Goal: Information Seeking & Learning: Learn about a topic

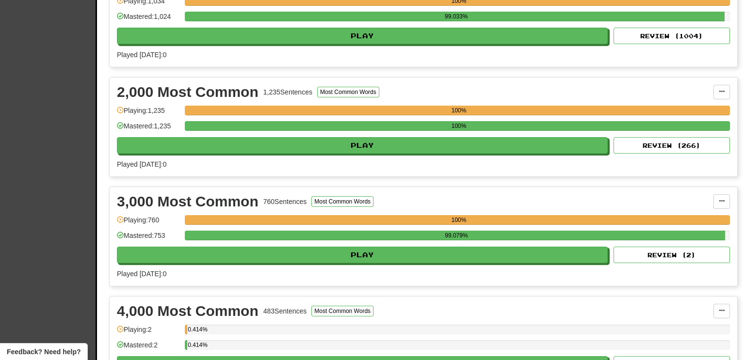
scroll to position [285, 0]
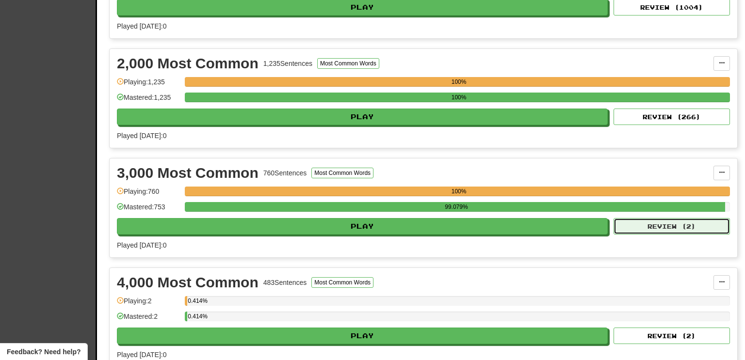
click at [660, 223] on button "Review ( 2 )" at bounding box center [671, 226] width 116 height 16
select select "**"
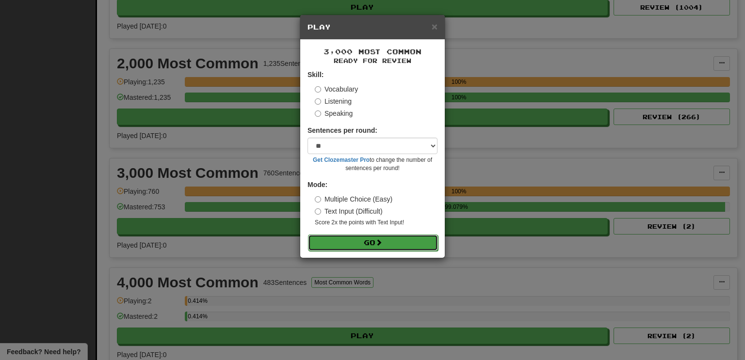
click at [390, 239] on button "Go" at bounding box center [373, 243] width 130 height 16
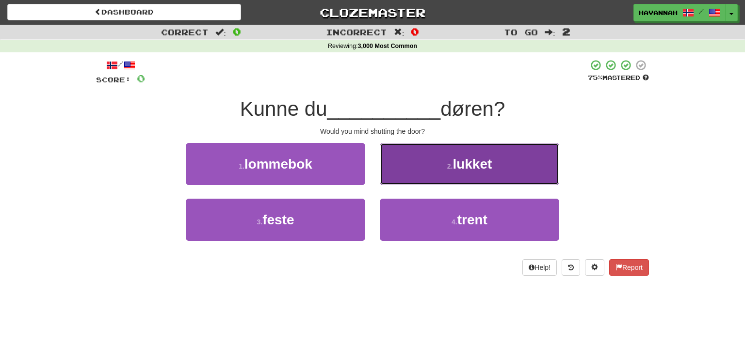
click at [435, 157] on button "2 . lukket" at bounding box center [469, 164] width 179 height 42
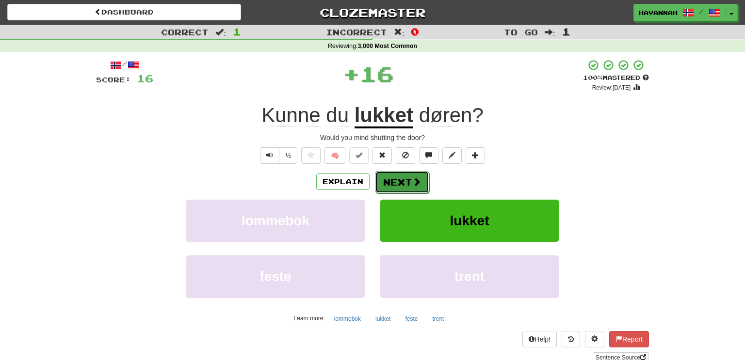
click at [409, 178] on button "Next" at bounding box center [402, 182] width 54 height 22
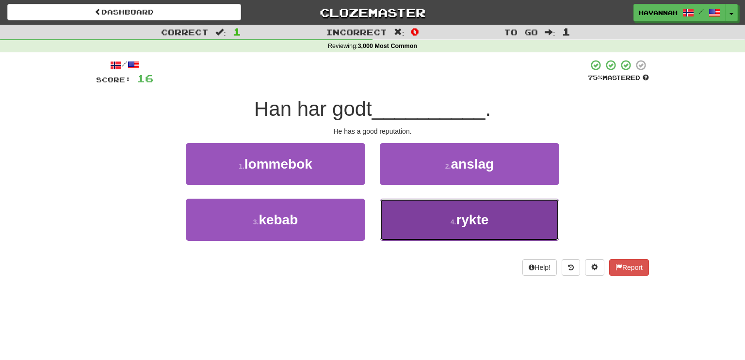
click at [432, 211] on button "4 . rykte" at bounding box center [469, 220] width 179 height 42
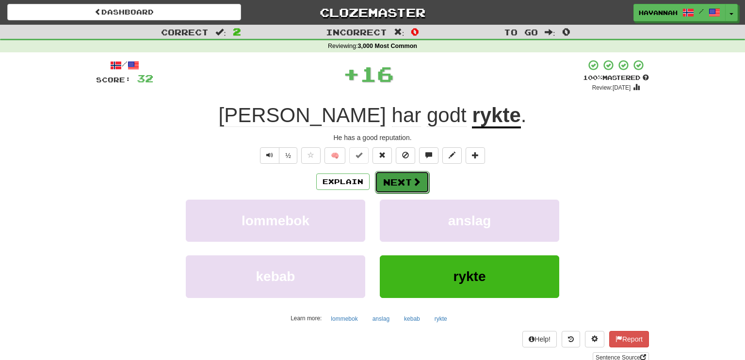
click at [402, 178] on button "Next" at bounding box center [402, 182] width 54 height 22
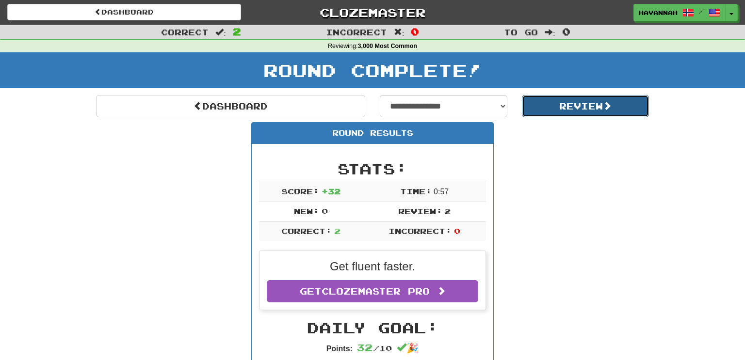
click at [575, 101] on button "Review" at bounding box center [585, 106] width 127 height 22
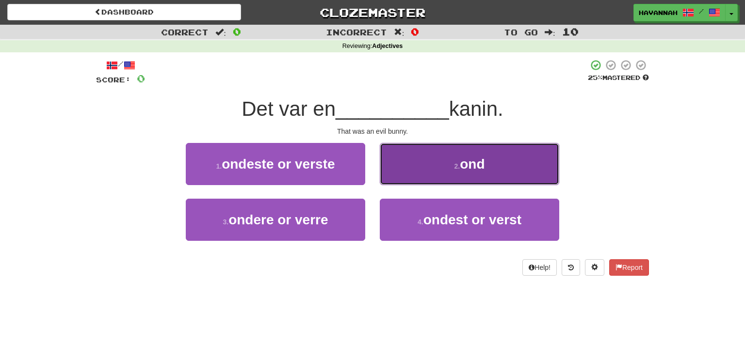
click at [458, 170] on button "2 . ond" at bounding box center [469, 164] width 179 height 42
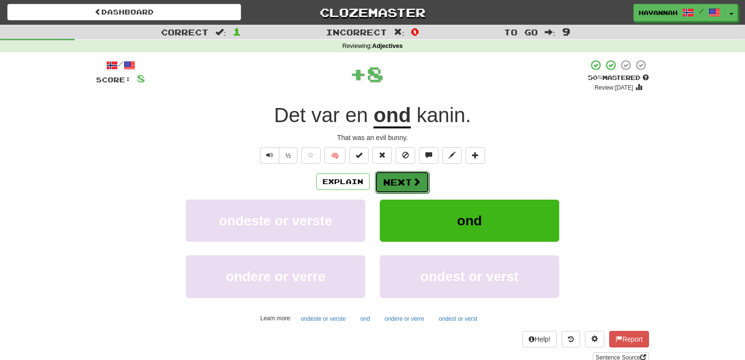
click at [412, 184] on span at bounding box center [416, 181] width 9 height 9
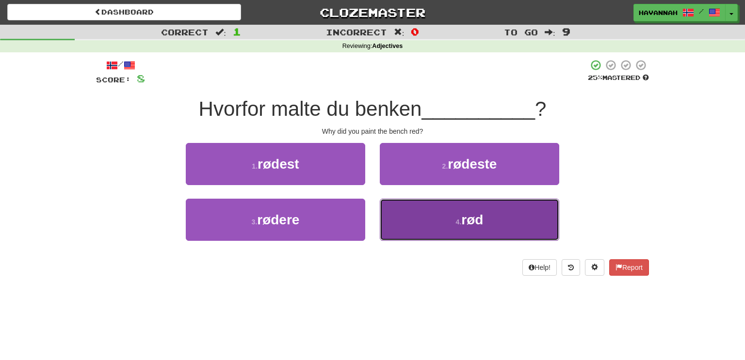
click at [458, 218] on small "4 ." at bounding box center [459, 222] width 6 height 8
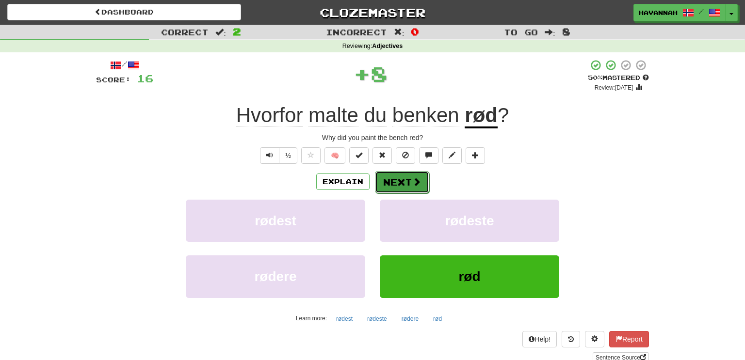
click at [413, 183] on span at bounding box center [416, 181] width 9 height 9
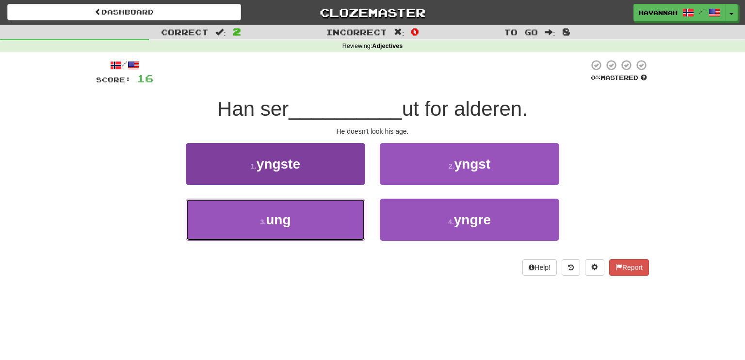
click at [289, 223] on span "ung" at bounding box center [278, 219] width 25 height 15
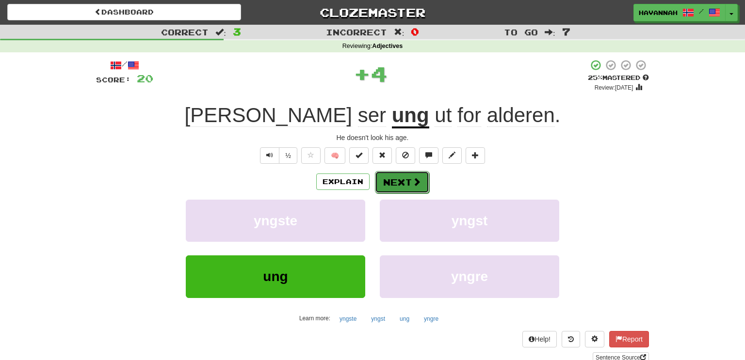
click at [404, 180] on button "Next" at bounding box center [402, 182] width 54 height 22
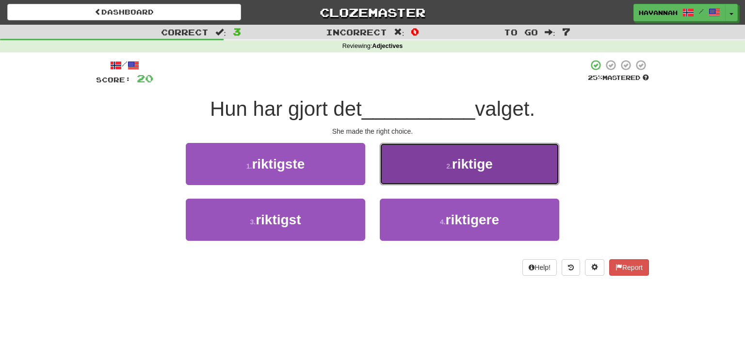
click at [462, 174] on button "2 . riktige" at bounding box center [469, 164] width 179 height 42
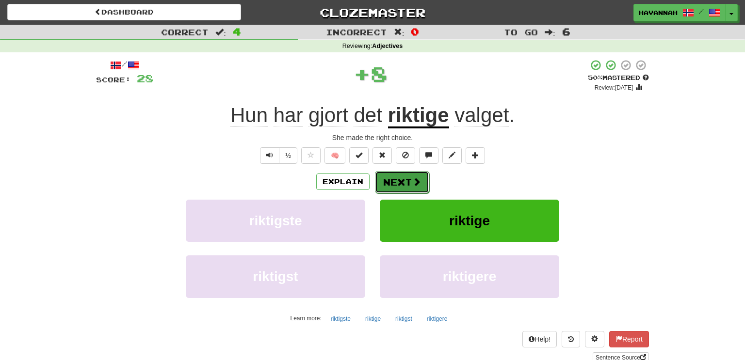
click at [423, 180] on button "Next" at bounding box center [402, 182] width 54 height 22
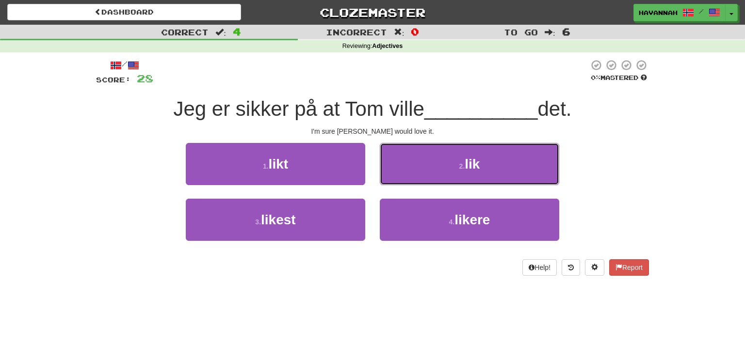
click at [430, 162] on button "2 . lik" at bounding box center [469, 164] width 179 height 42
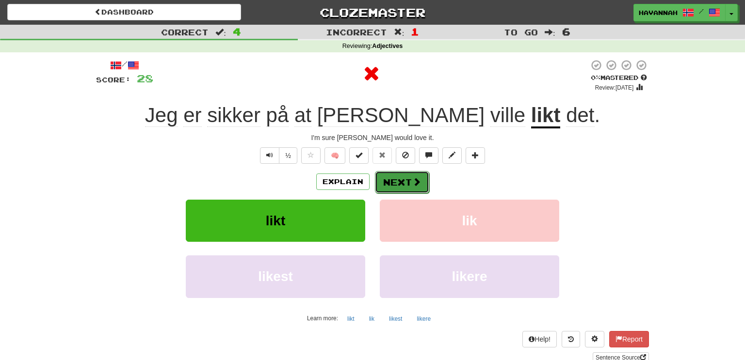
click at [405, 178] on button "Next" at bounding box center [402, 182] width 54 height 22
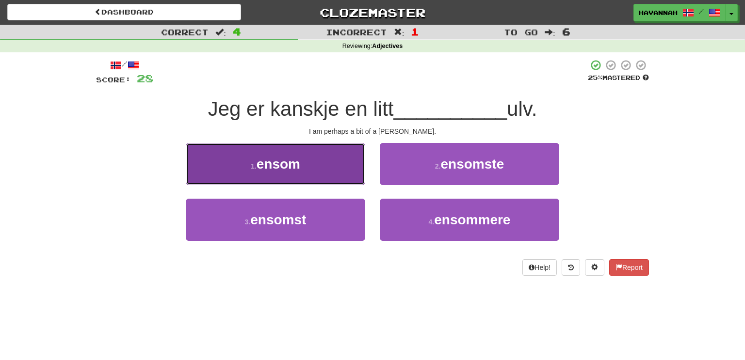
click at [304, 175] on button "1 . ensom" at bounding box center [275, 164] width 179 height 42
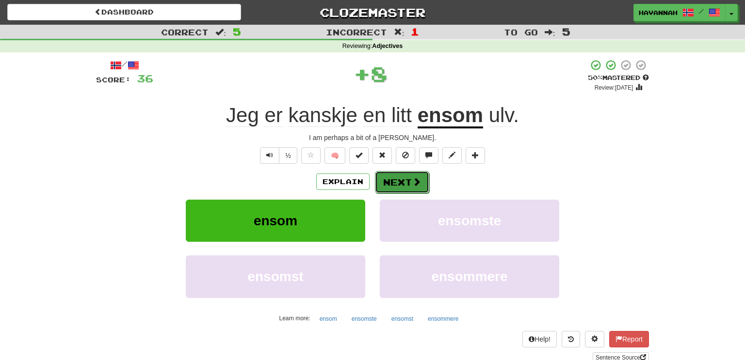
click at [399, 181] on button "Next" at bounding box center [402, 182] width 54 height 22
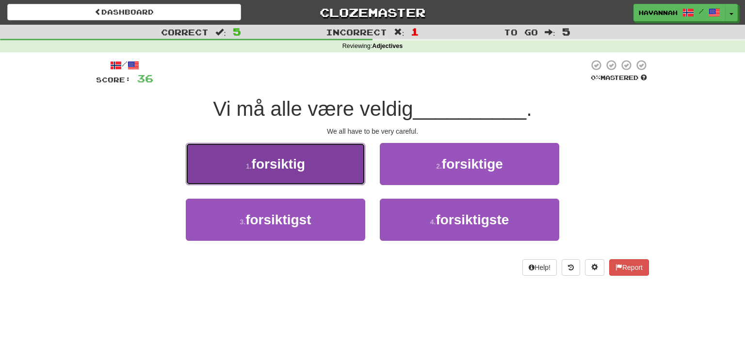
click at [326, 169] on button "1 . forsiktig" at bounding box center [275, 164] width 179 height 42
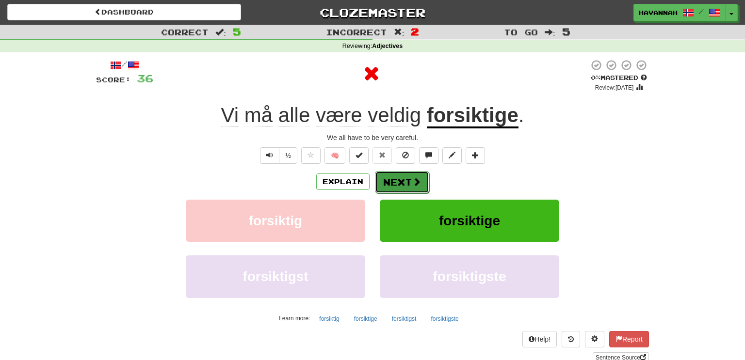
click at [398, 182] on button "Next" at bounding box center [402, 182] width 54 height 22
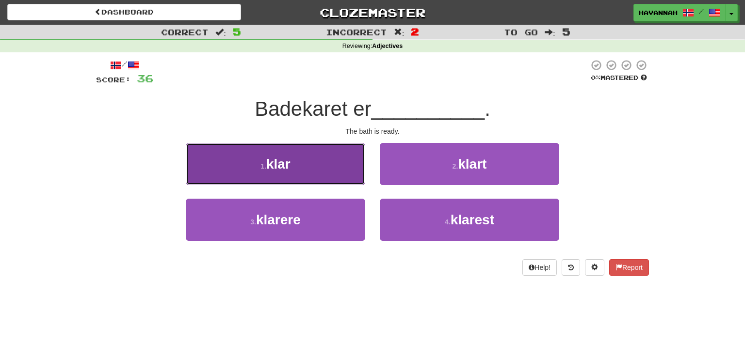
click at [309, 170] on button "1 . klar" at bounding box center [275, 164] width 179 height 42
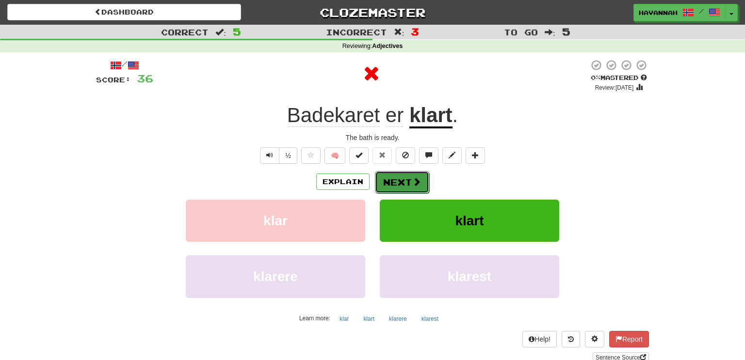
click at [406, 179] on button "Next" at bounding box center [402, 182] width 54 height 22
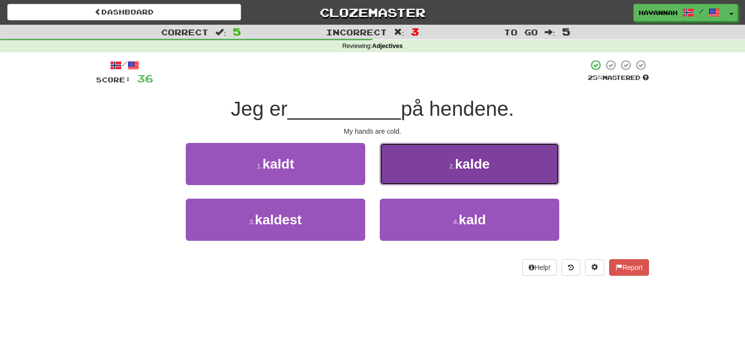
click at [449, 171] on button "2 . kalde" at bounding box center [469, 164] width 179 height 42
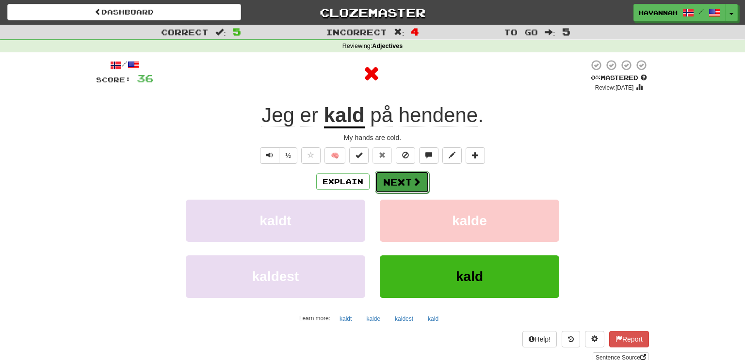
click at [414, 182] on span at bounding box center [416, 181] width 9 height 9
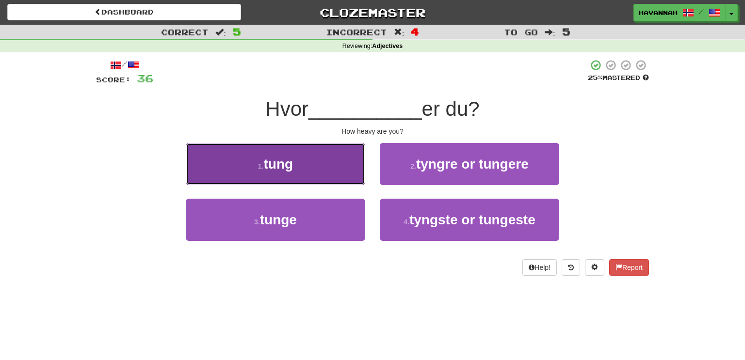
click at [328, 172] on button "1 . tung" at bounding box center [275, 164] width 179 height 42
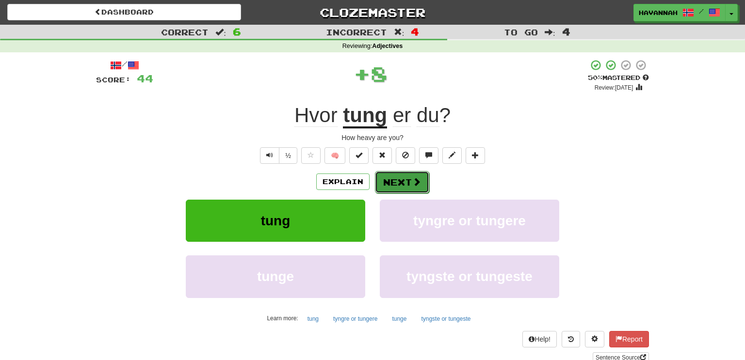
click at [401, 177] on button "Next" at bounding box center [402, 182] width 54 height 22
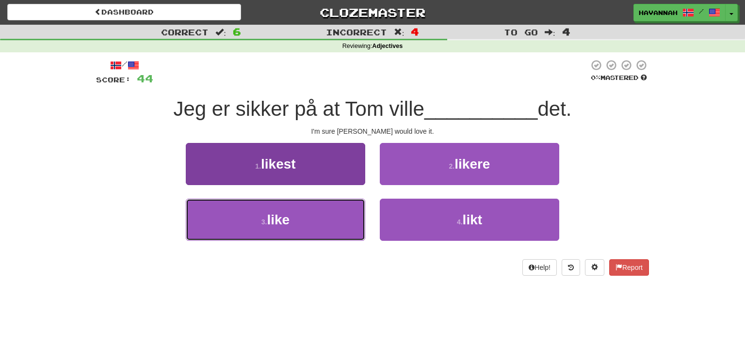
drag, startPoint x: 305, startPoint y: 223, endPoint x: 324, endPoint y: 223, distance: 18.4
click at [305, 224] on button "3 . like" at bounding box center [275, 220] width 179 height 42
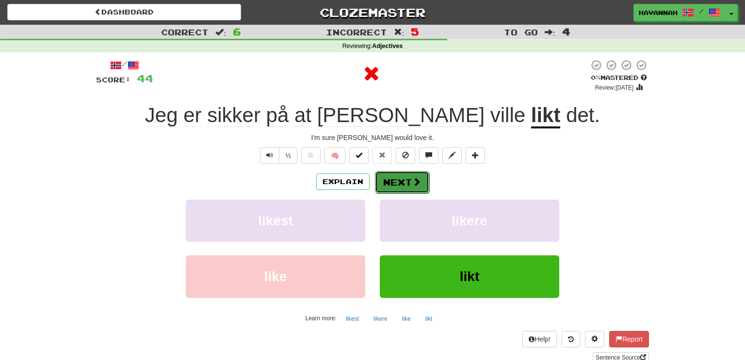
click at [419, 182] on button "Next" at bounding box center [402, 182] width 54 height 22
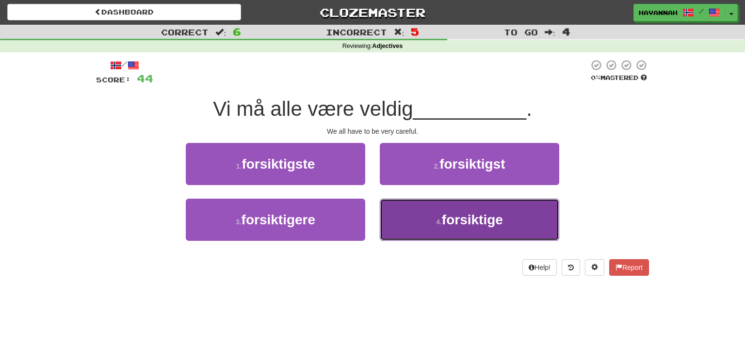
click at [489, 226] on span "forsiktige" at bounding box center [472, 219] width 61 height 15
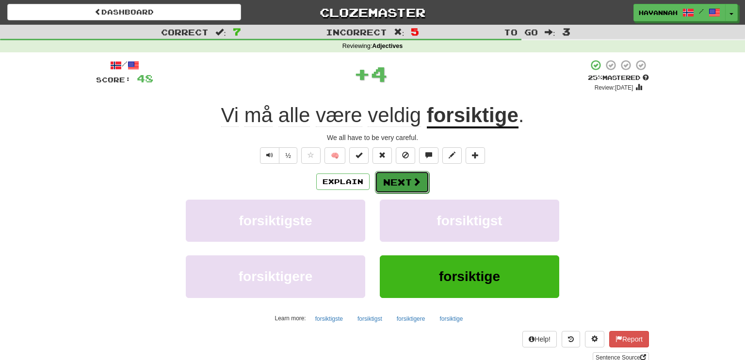
click at [403, 187] on button "Next" at bounding box center [402, 182] width 54 height 22
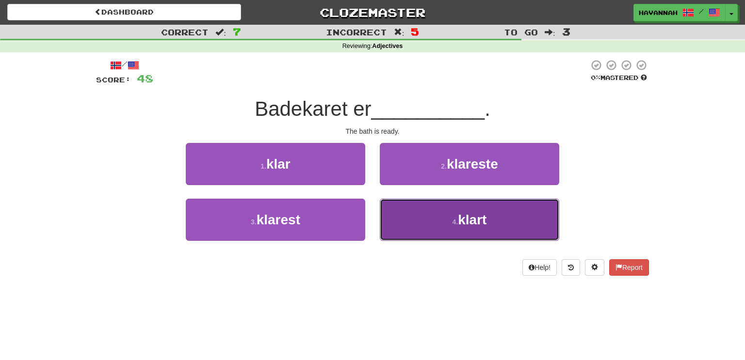
click at [453, 213] on button "4 . klart" at bounding box center [469, 220] width 179 height 42
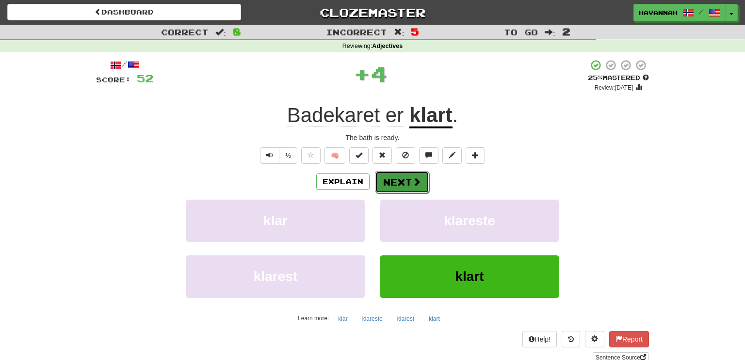
click at [404, 177] on button "Next" at bounding box center [402, 182] width 54 height 22
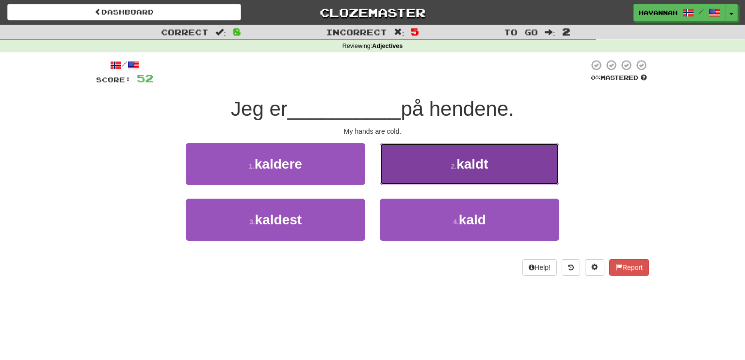
click at [438, 170] on button "2 . kaldt" at bounding box center [469, 164] width 179 height 42
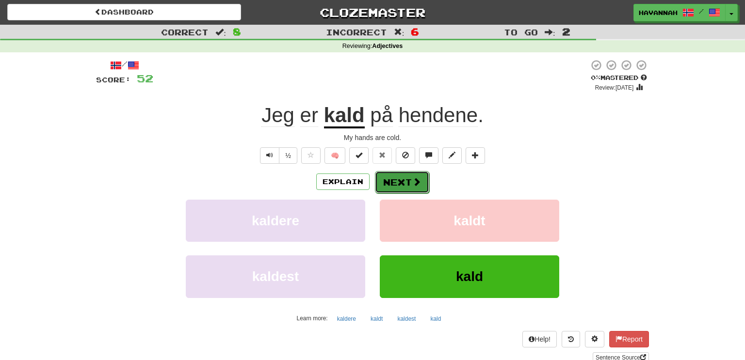
click at [420, 181] on button "Next" at bounding box center [402, 182] width 54 height 22
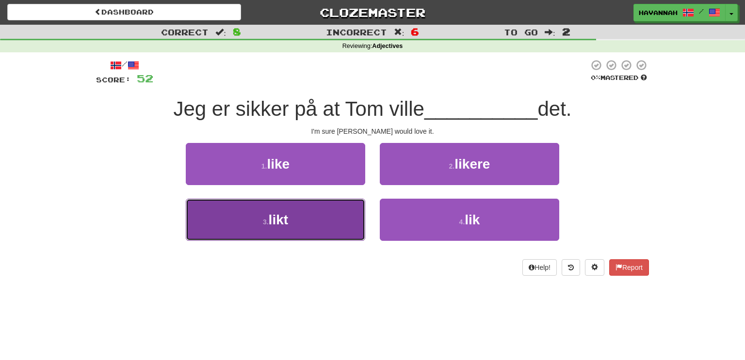
click at [349, 214] on button "3 . likt" at bounding box center [275, 220] width 179 height 42
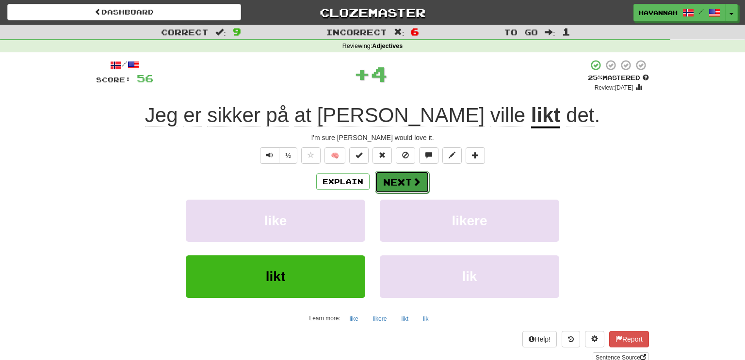
click at [421, 179] on button "Next" at bounding box center [402, 182] width 54 height 22
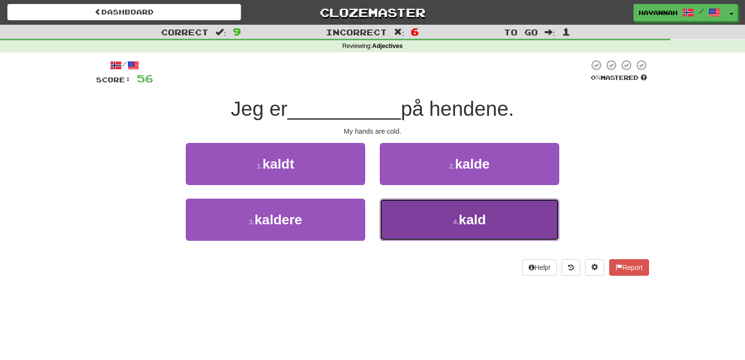
click at [460, 217] on span "kald" at bounding box center [472, 219] width 27 height 15
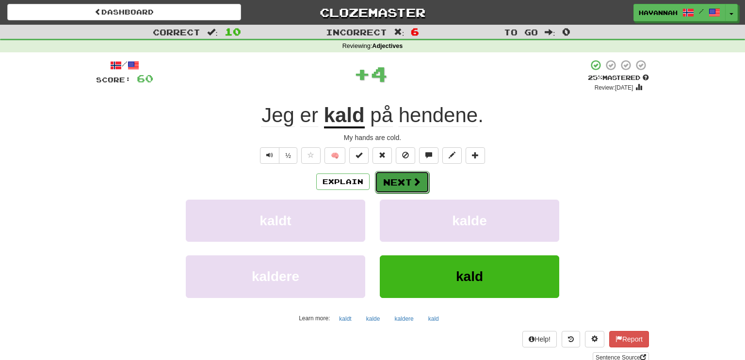
click at [412, 184] on span at bounding box center [416, 181] width 9 height 9
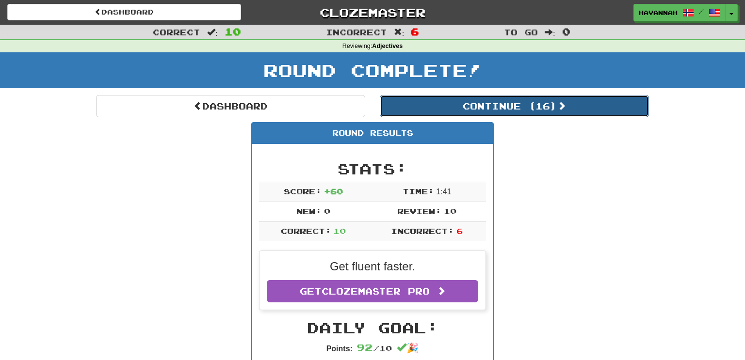
click at [512, 100] on button "Continue ( 16 )" at bounding box center [514, 106] width 269 height 22
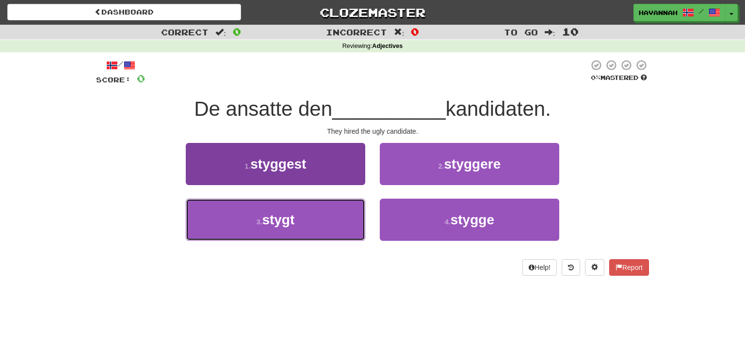
click at [339, 220] on button "3 . stygt" at bounding box center [275, 220] width 179 height 42
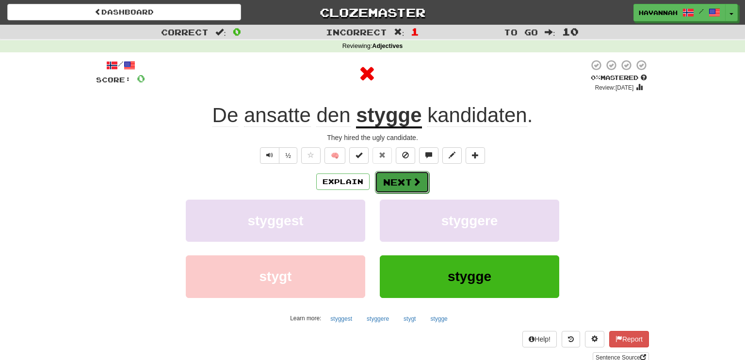
click at [414, 180] on span at bounding box center [416, 181] width 9 height 9
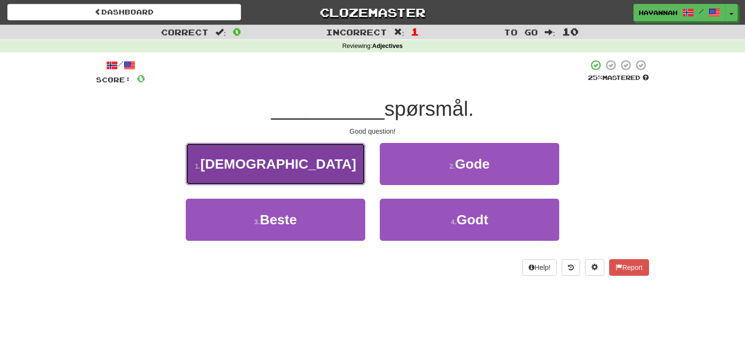
click at [350, 171] on button "1 . God" at bounding box center [275, 164] width 179 height 42
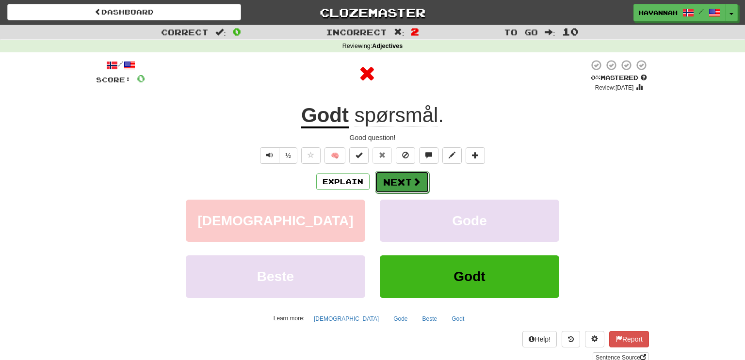
click at [406, 182] on button "Next" at bounding box center [402, 182] width 54 height 22
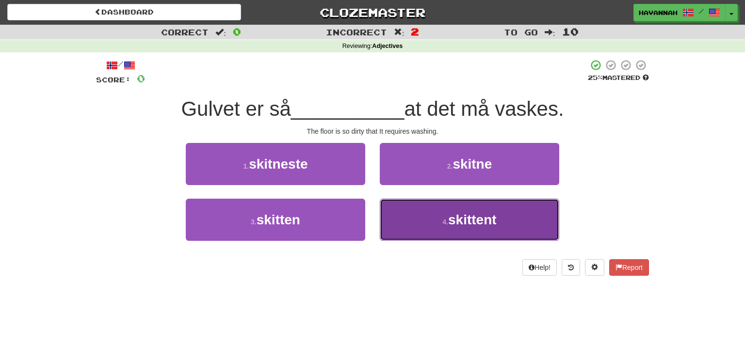
click at [448, 221] on button "4 . skittent" at bounding box center [469, 220] width 179 height 42
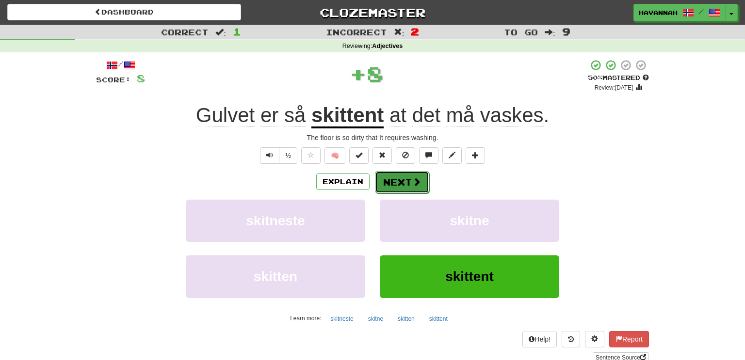
click at [415, 179] on span at bounding box center [416, 181] width 9 height 9
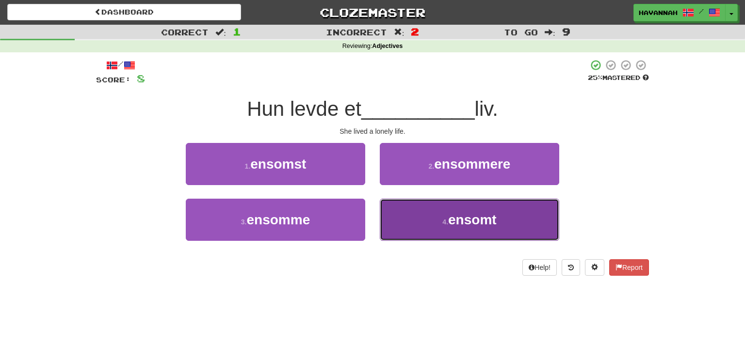
click at [474, 224] on span "ensomt" at bounding box center [472, 219] width 48 height 15
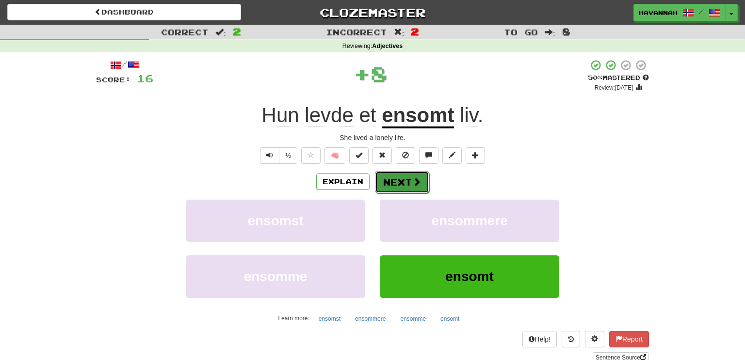
click at [394, 182] on button "Next" at bounding box center [402, 182] width 54 height 22
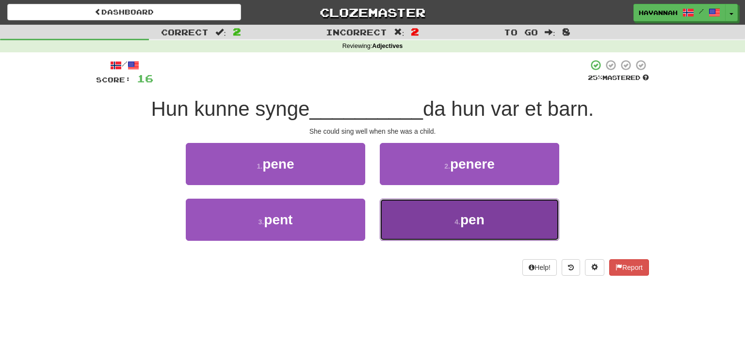
click at [480, 219] on span "pen" at bounding box center [472, 219] width 24 height 15
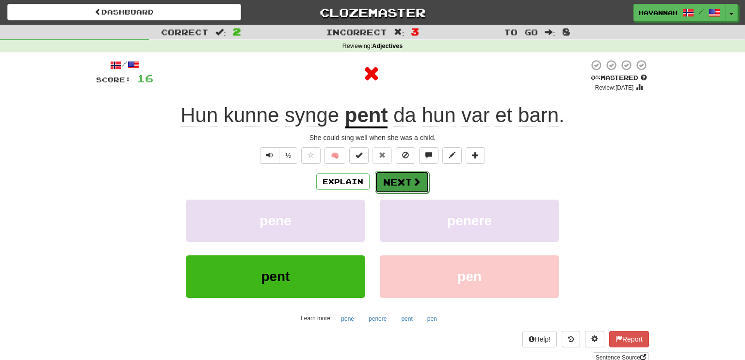
click at [420, 184] on button "Next" at bounding box center [402, 182] width 54 height 22
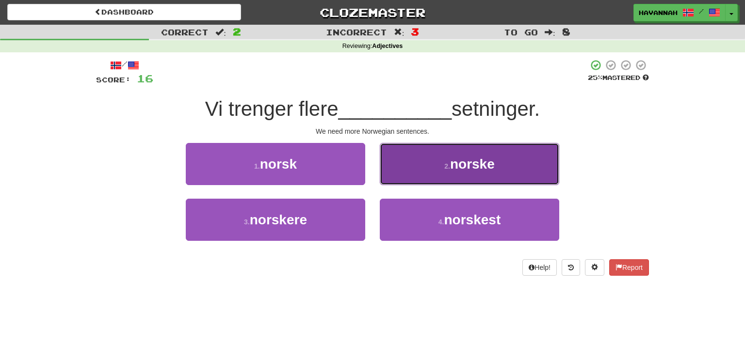
click at [446, 160] on button "2 . norske" at bounding box center [469, 164] width 179 height 42
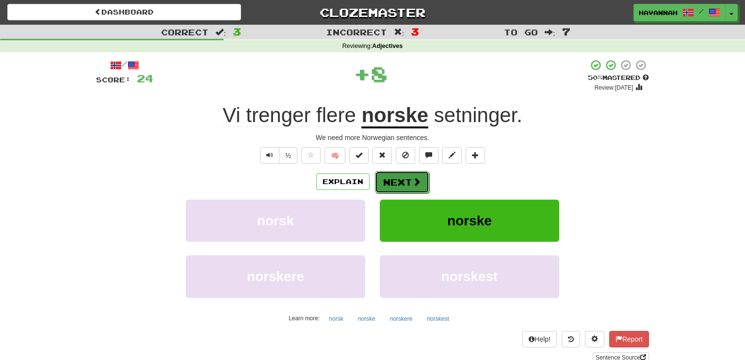
click at [410, 182] on button "Next" at bounding box center [402, 182] width 54 height 22
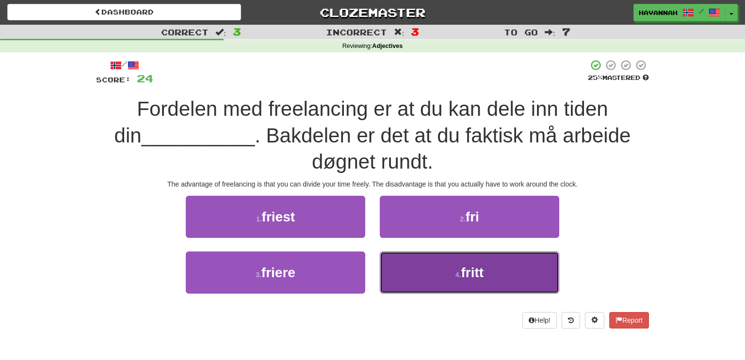
click at [491, 271] on button "4 . fritt" at bounding box center [469, 273] width 179 height 42
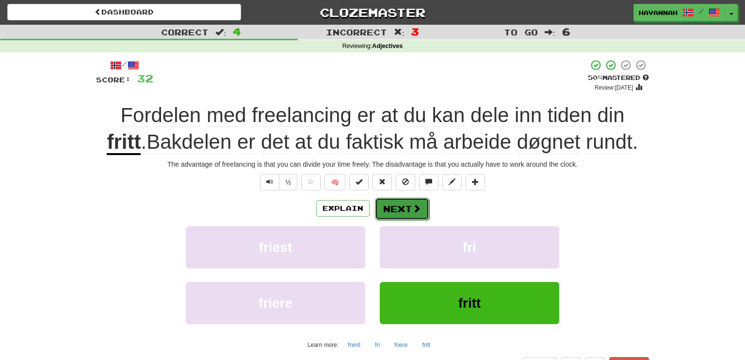
click at [414, 207] on span at bounding box center [416, 208] width 9 height 9
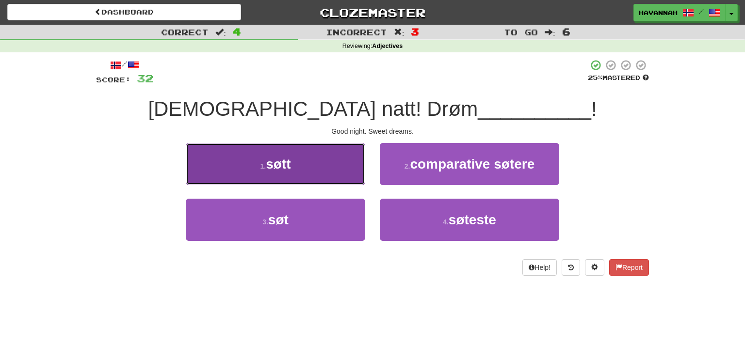
click at [329, 172] on button "1 . søtt" at bounding box center [275, 164] width 179 height 42
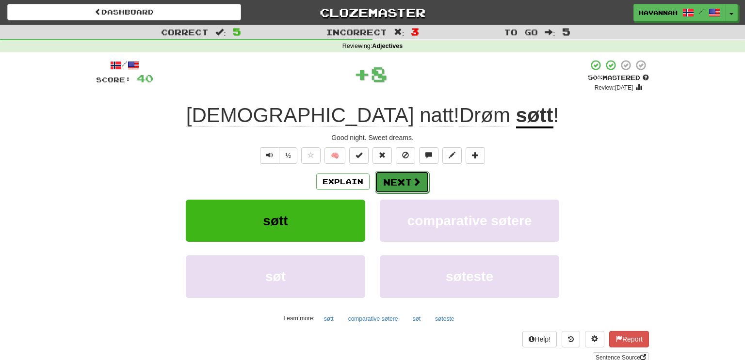
click at [422, 181] on button "Next" at bounding box center [402, 182] width 54 height 22
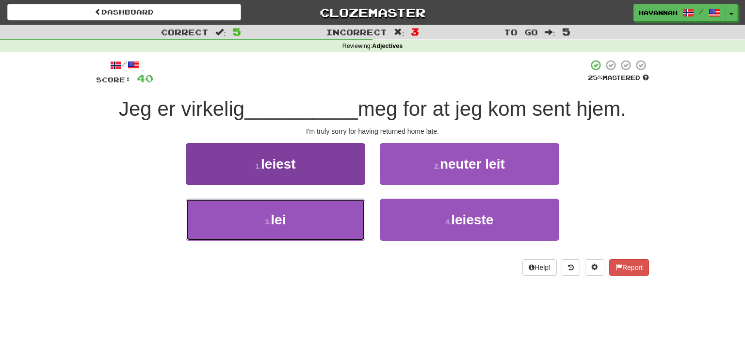
click at [312, 223] on button "3 . lei" at bounding box center [275, 220] width 179 height 42
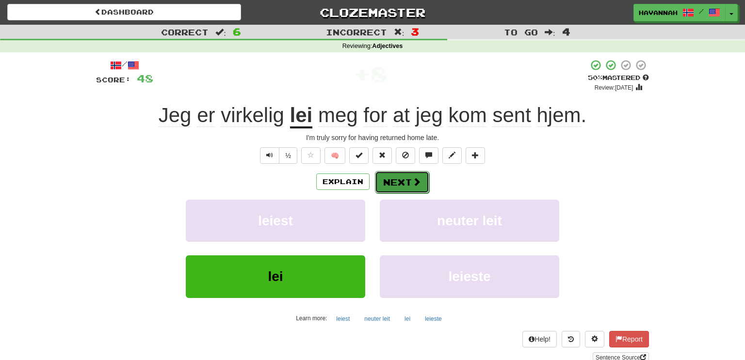
click at [394, 183] on button "Next" at bounding box center [402, 182] width 54 height 22
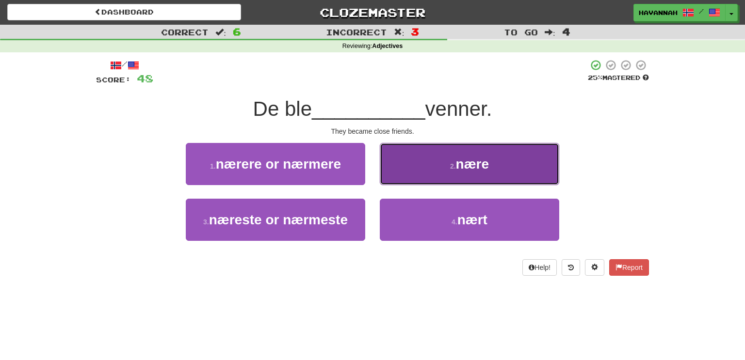
click at [466, 167] on span "nære" at bounding box center [472, 164] width 33 height 15
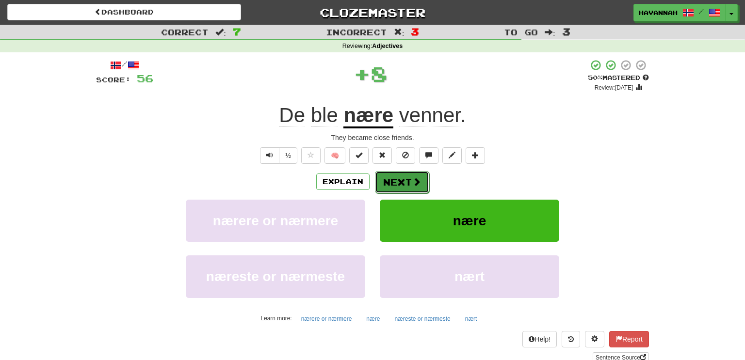
click at [390, 184] on button "Next" at bounding box center [402, 182] width 54 height 22
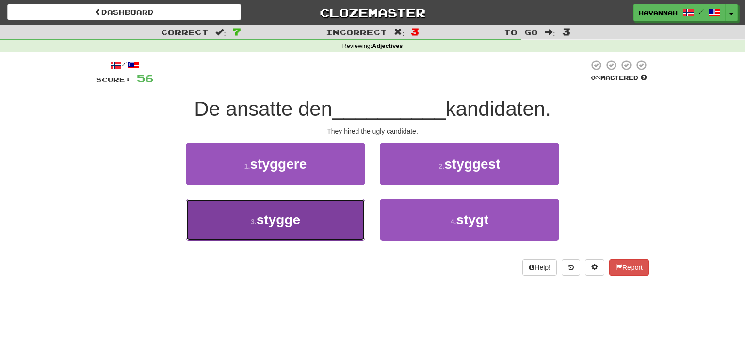
click at [349, 222] on button "3 . stygge" at bounding box center [275, 220] width 179 height 42
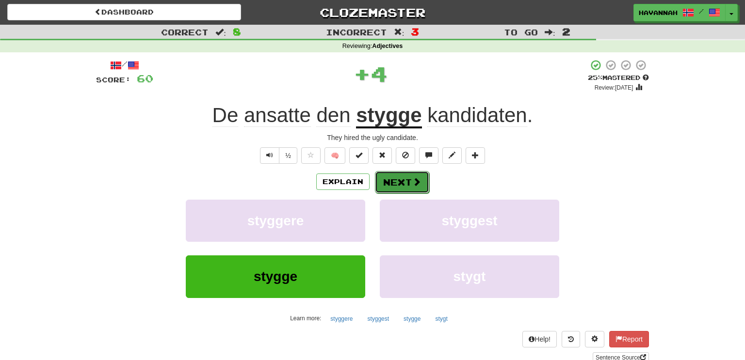
click at [412, 179] on span at bounding box center [416, 181] width 9 height 9
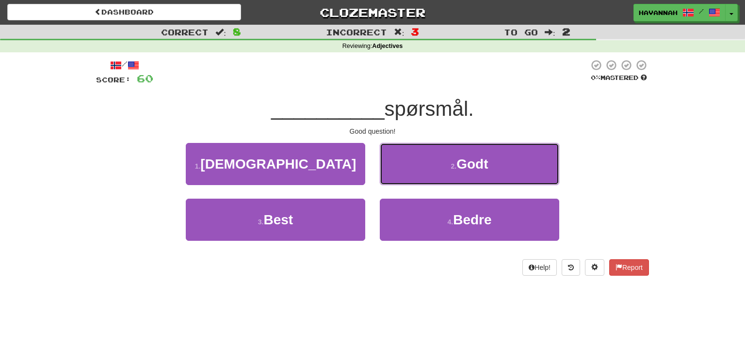
click at [441, 168] on button "2 . Godt" at bounding box center [469, 164] width 179 height 42
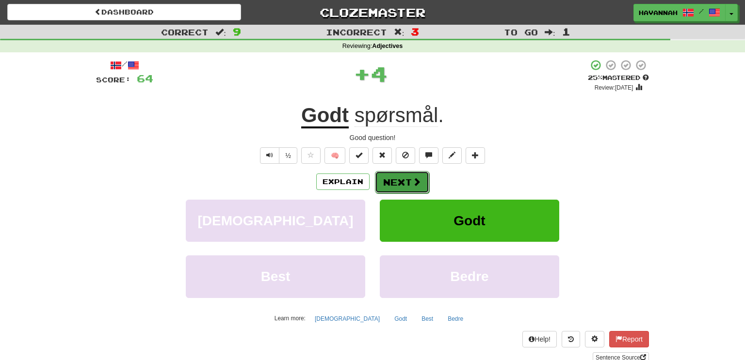
click at [400, 178] on button "Next" at bounding box center [402, 182] width 54 height 22
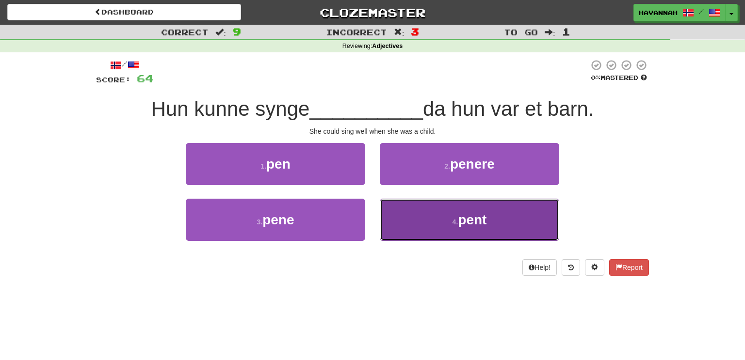
click at [437, 221] on button "4 . pent" at bounding box center [469, 220] width 179 height 42
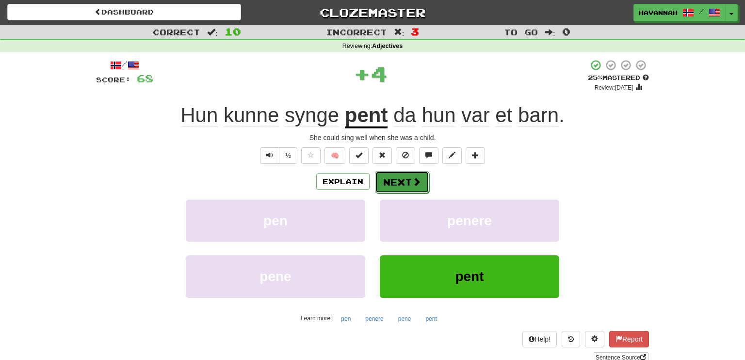
click at [401, 183] on button "Next" at bounding box center [402, 182] width 54 height 22
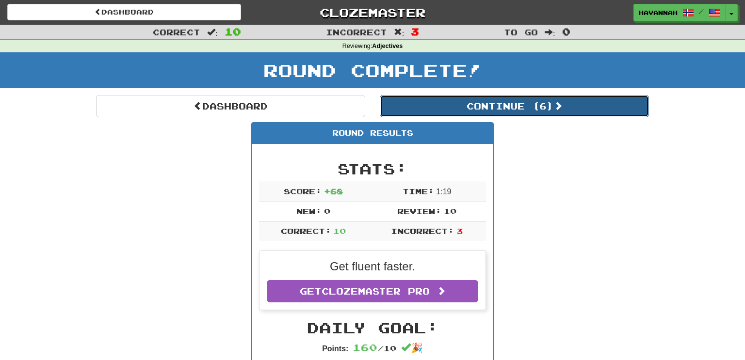
click at [510, 102] on button "Continue ( 6 )" at bounding box center [514, 106] width 269 height 22
